Goal: Task Accomplishment & Management: Manage account settings

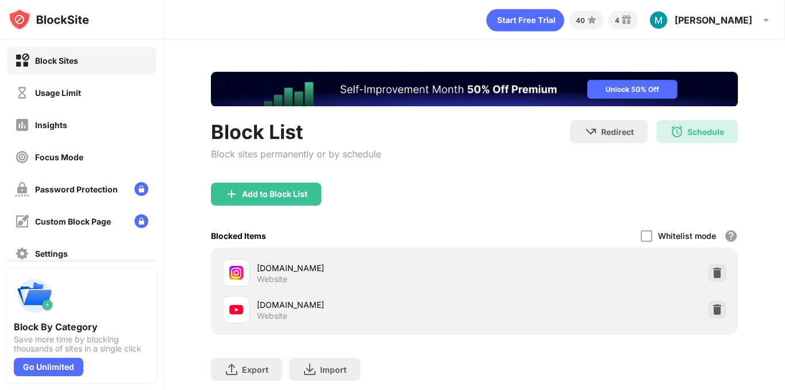
click at [694, 74] on img "Banner Message" at bounding box center [473, 89] width 527 height 35
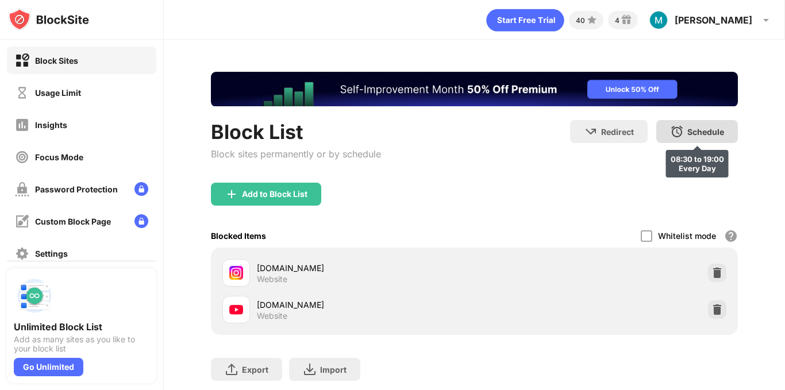
click at [702, 134] on div "Schedule" at bounding box center [705, 132] width 37 height 10
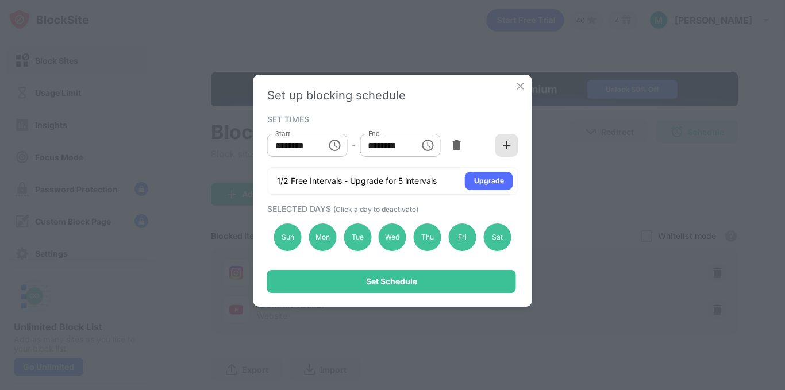
click at [508, 151] on img at bounding box center [506, 145] width 11 height 11
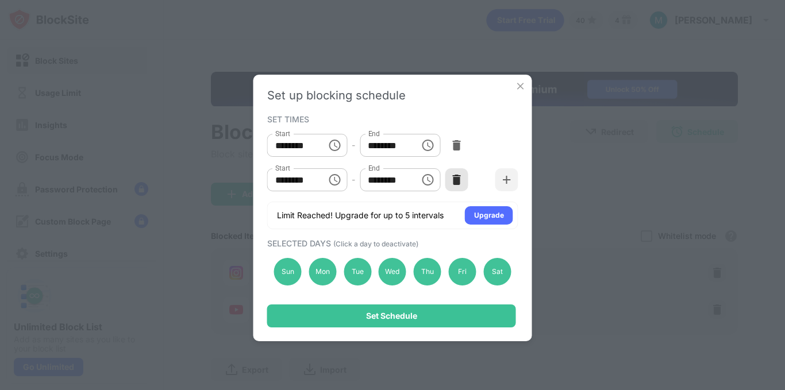
click at [459, 186] on img at bounding box center [456, 179] width 11 height 11
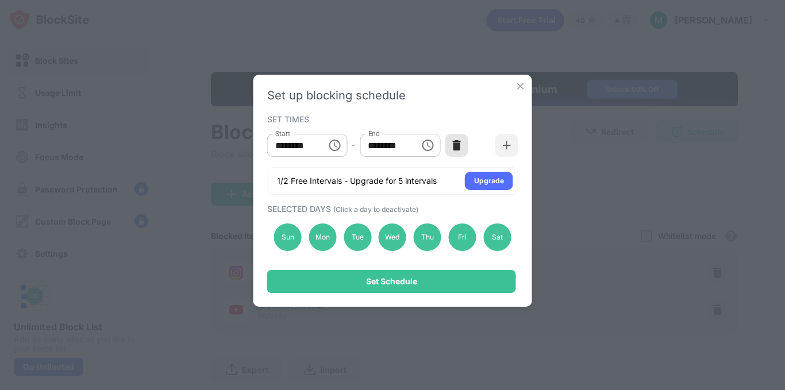
click at [460, 151] on img at bounding box center [456, 145] width 11 height 11
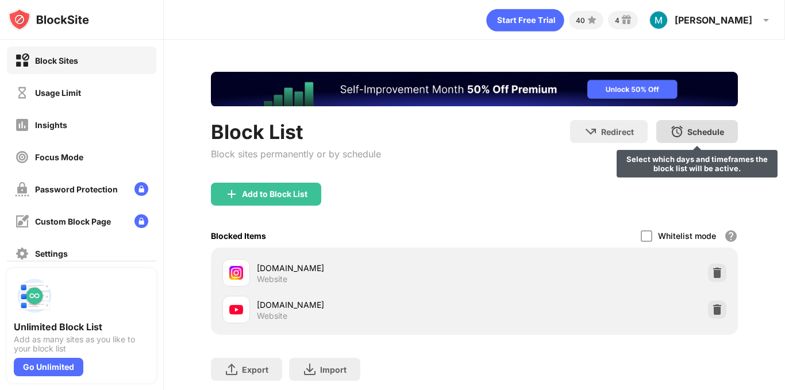
click at [687, 132] on div "Schedule" at bounding box center [705, 132] width 37 height 10
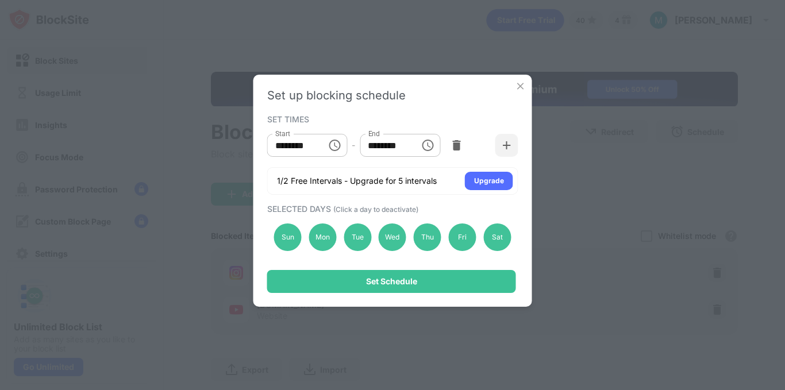
click at [556, 209] on div "Set up blocking schedule SET TIMES Start ******** Start - End ******** End 1/2 …" at bounding box center [392, 195] width 785 height 390
click at [523, 93] on div "Set up blocking schedule SET TIMES Start ******** Start - End ******** End 1/2 …" at bounding box center [392, 191] width 279 height 232
click at [521, 82] on img at bounding box center [520, 85] width 11 height 11
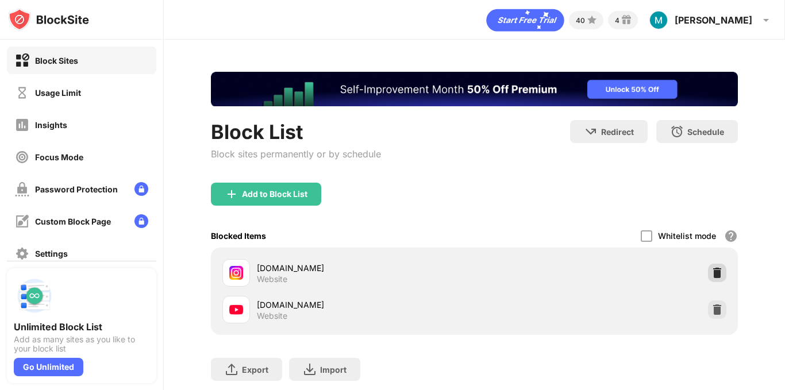
click at [712, 279] on img at bounding box center [717, 272] width 11 height 11
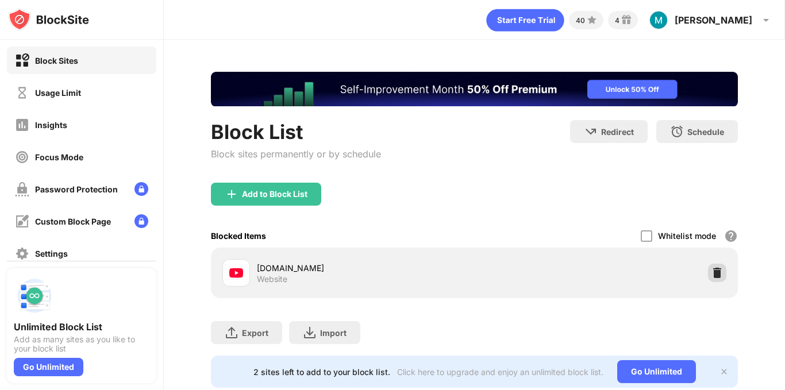
click at [712, 279] on img at bounding box center [717, 272] width 11 height 11
